Goal: Check status: Check status

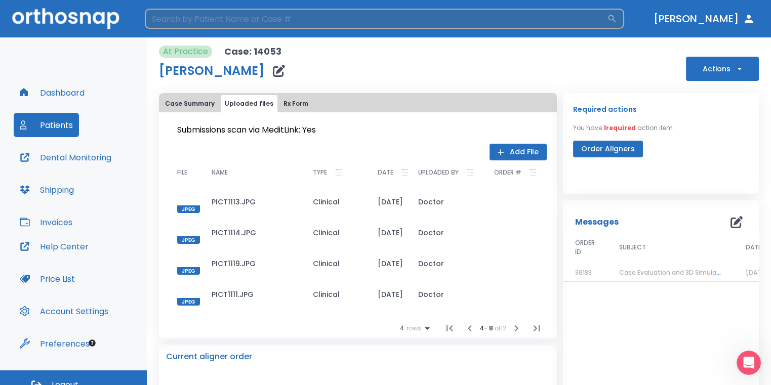
click at [276, 21] on input "search" at bounding box center [376, 19] width 462 height 20
type input "[PERSON_NAME]"
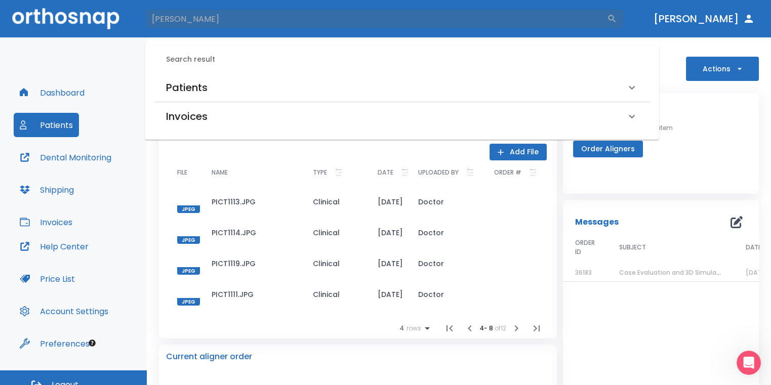
click at [292, 76] on div "Patients" at bounding box center [402, 87] width 496 height 28
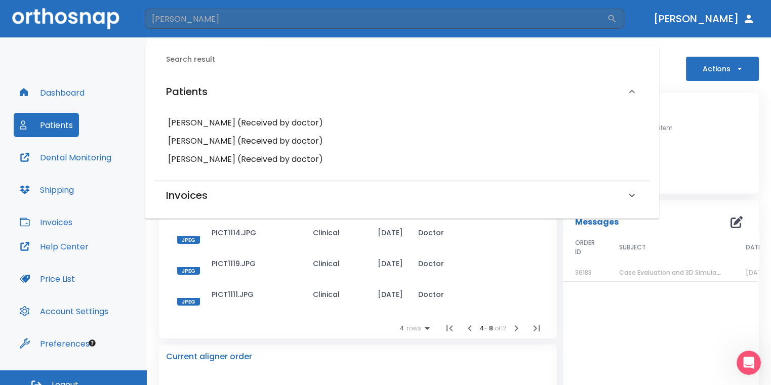
click at [250, 121] on h6 "[PERSON_NAME] (Received by doctor)" at bounding box center [402, 123] width 468 height 14
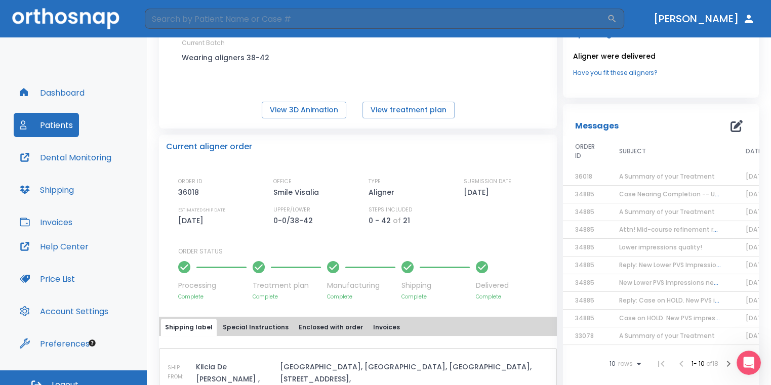
scroll to position [51, 0]
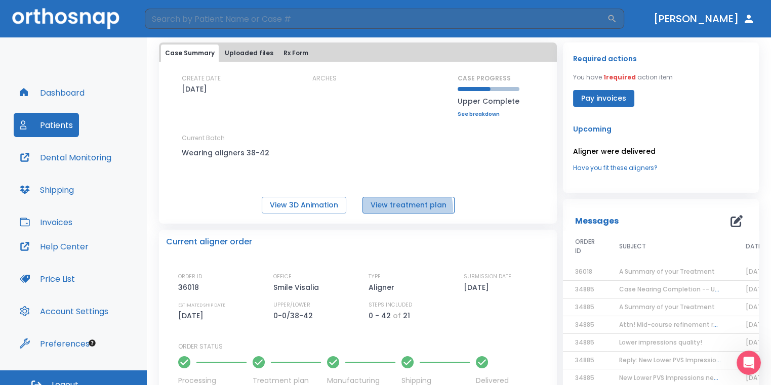
click at [404, 208] on button "View treatment plan" at bounding box center [408, 205] width 92 height 17
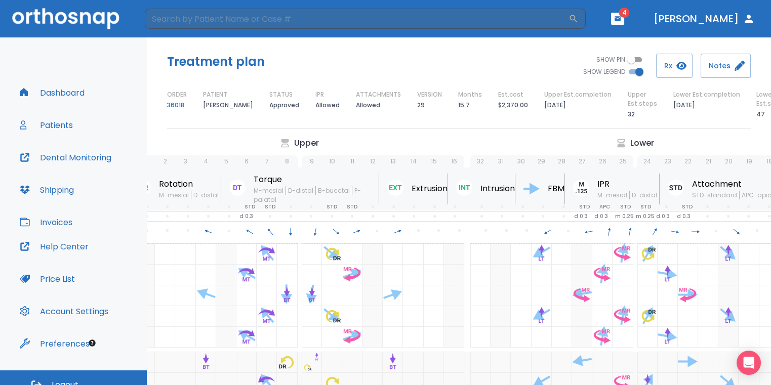
scroll to position [0, 60]
click at [746, 122] on div "Treatment plan SHOW PIN SHOW LEGEND Rx Notes ORDER 36018 PATIENT Lori Rodgers S…" at bounding box center [459, 87] width 624 height 100
drag, startPoint x: 735, startPoint y: 115, endPoint x: 750, endPoint y: 112, distance: 15.1
click at [756, 112] on div "Lower Est.steps 47" at bounding box center [770, 105] width 29 height 30
drag, startPoint x: 750, startPoint y: 112, endPoint x: 752, endPoint y: 118, distance: 6.4
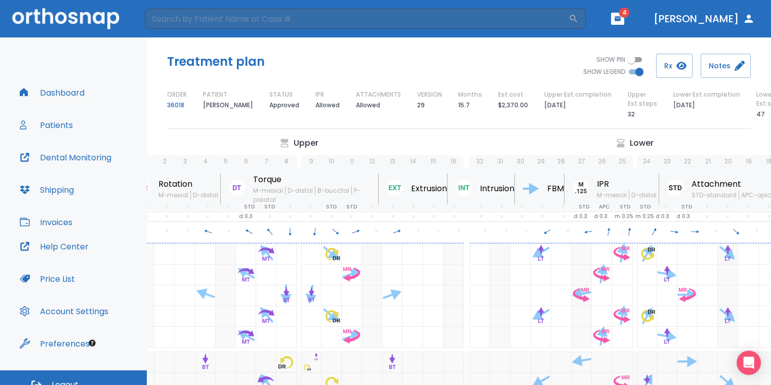
click at [756, 118] on div "Lower Est.steps 47" at bounding box center [770, 105] width 29 height 30
